Goal: Information Seeking & Learning: Learn about a topic

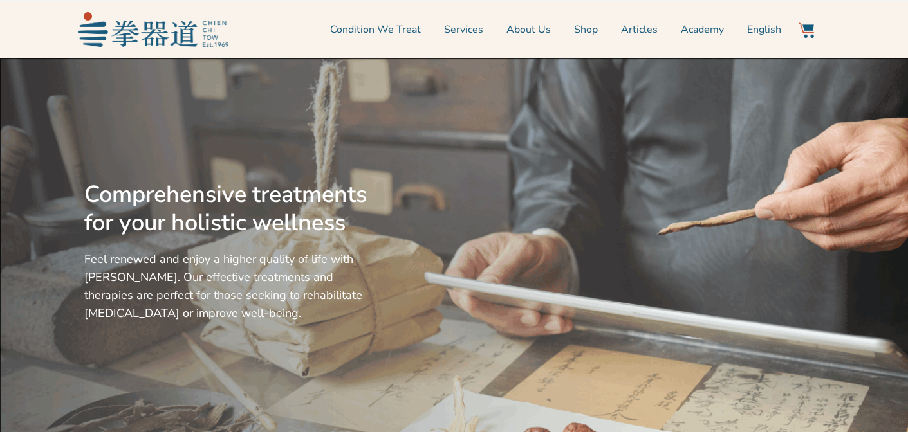
scroll to position [428, 0]
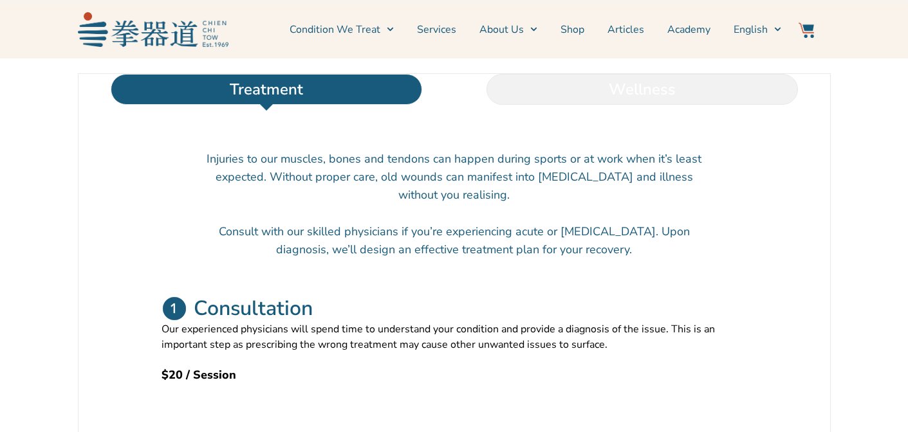
click at [614, 105] on li "Wellness" at bounding box center [642, 89] width 376 height 31
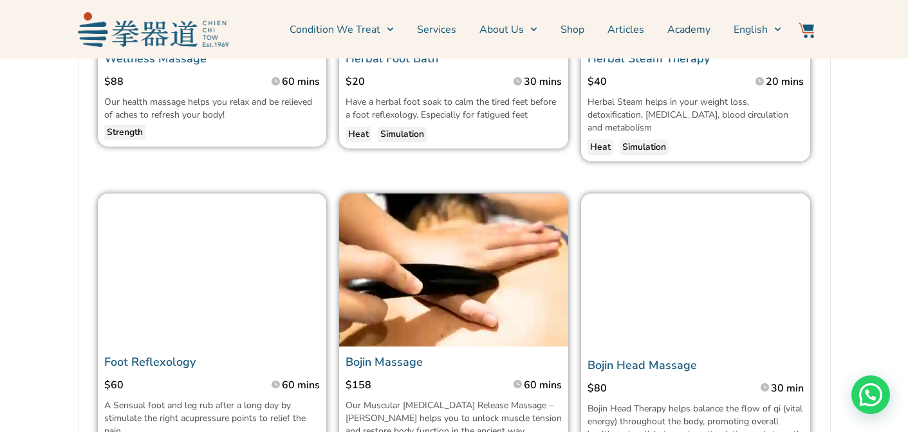
scroll to position [717, 0]
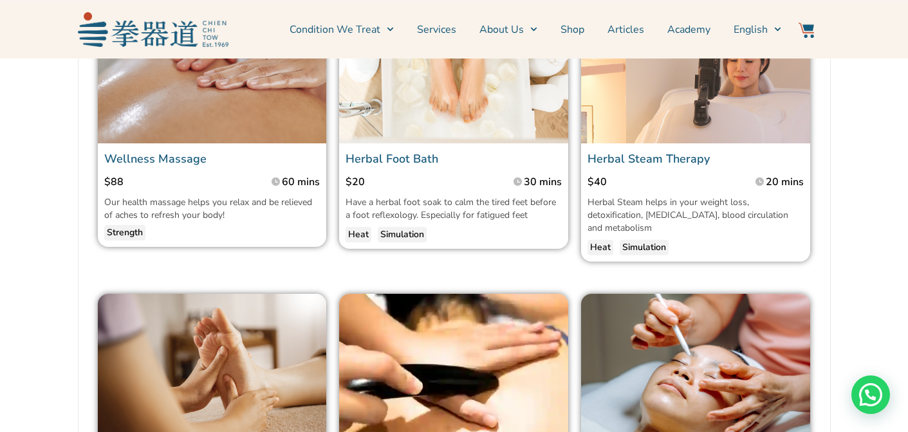
click at [225, 122] on img at bounding box center [212, 67] width 229 height 152
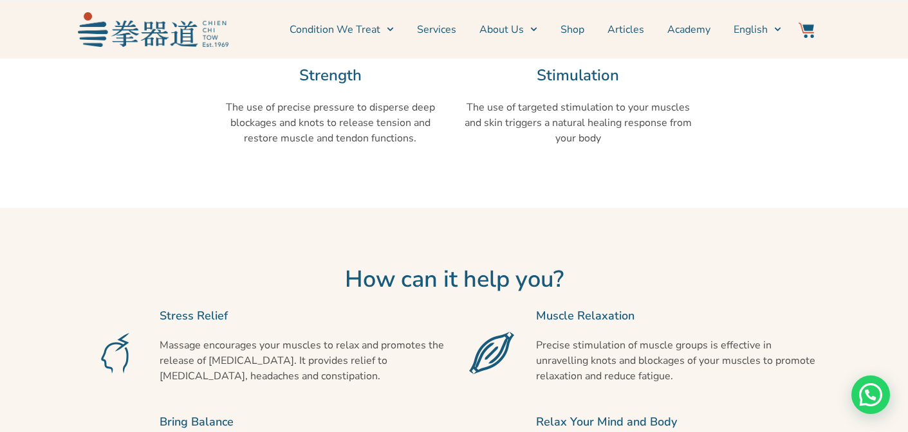
scroll to position [948, 0]
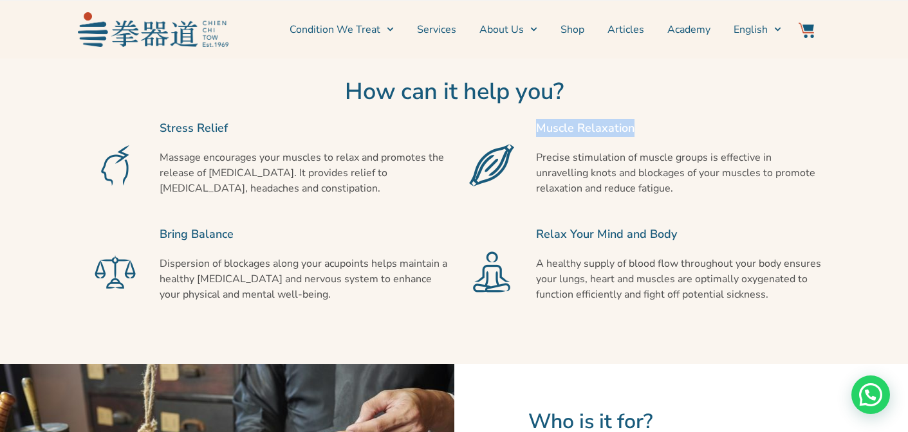
drag, startPoint x: 539, startPoint y: 109, endPoint x: 659, endPoint y: 115, distance: 119.8
click at [659, 119] on h2 "Muscle Relaxation" at bounding box center [680, 128] width 288 height 18
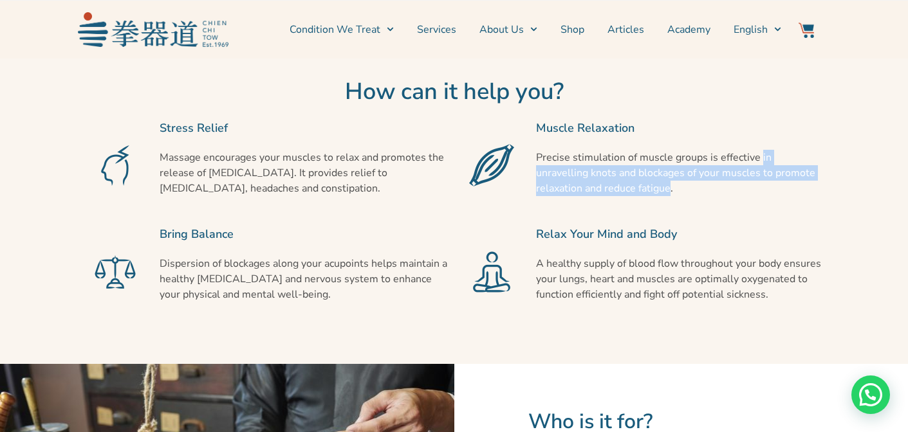
drag, startPoint x: 757, startPoint y: 144, endPoint x: 620, endPoint y: 173, distance: 140.7
click at [620, 173] on p "Precise stimulation of muscle groups is effective in unravelling knots and bloc…" at bounding box center [680, 173] width 288 height 46
copy p "in unravelling knots and blockages of your muscles to promote relaxation and re…"
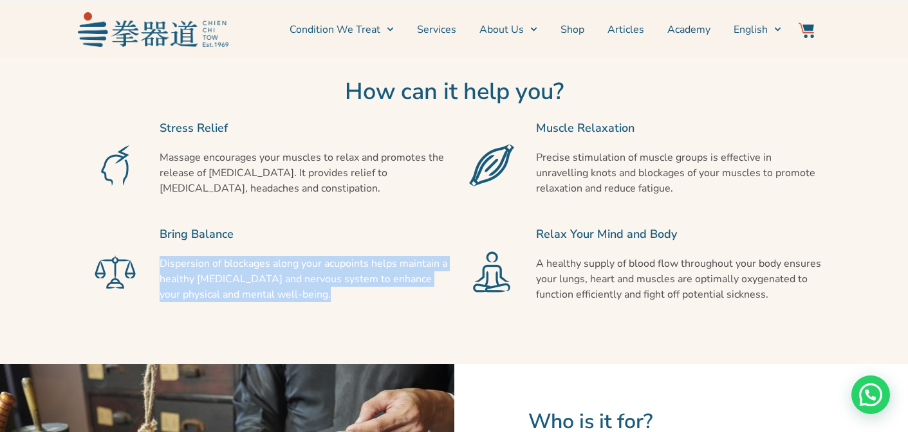
drag, startPoint x: 160, startPoint y: 248, endPoint x: 297, endPoint y: 283, distance: 140.7
click at [297, 283] on p "Dispersion of blockages along your acupoints helps maintain a healthy musculosk…" at bounding box center [304, 279] width 288 height 46
copy p "Dispersion of blockages along your acupoints helps maintain a healthy musculosk…"
